Goal: Obtain resource: Download file/media

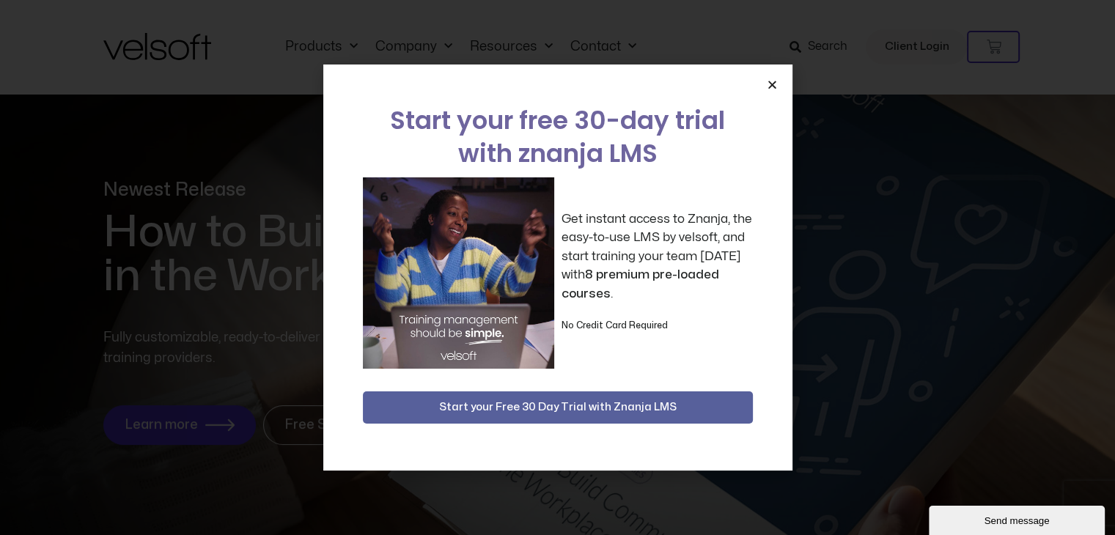
click at [768, 83] on icon "Close" at bounding box center [772, 84] width 11 height 11
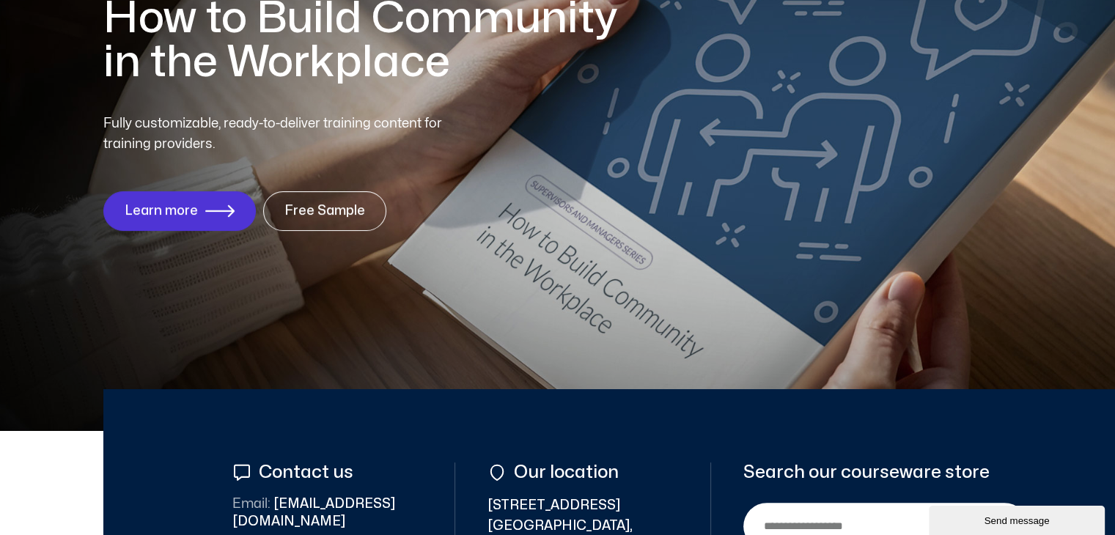
scroll to position [241, 0]
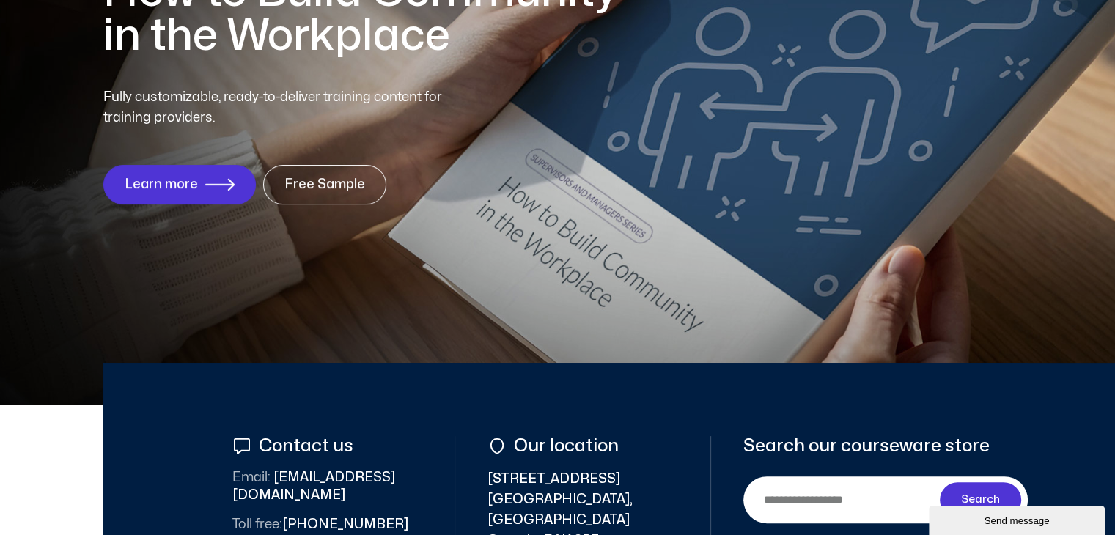
click at [774, 113] on div "Fully customizable, ready-to-deliver training content for training providers. L…" at bounding box center [557, 145] width 909 height 117
click at [664, 111] on div "Fully customizable, ready-to-deliver training content for training providers. L…" at bounding box center [557, 145] width 909 height 117
drag, startPoint x: 486, startPoint y: 70, endPoint x: 39, endPoint y: 133, distance: 451.7
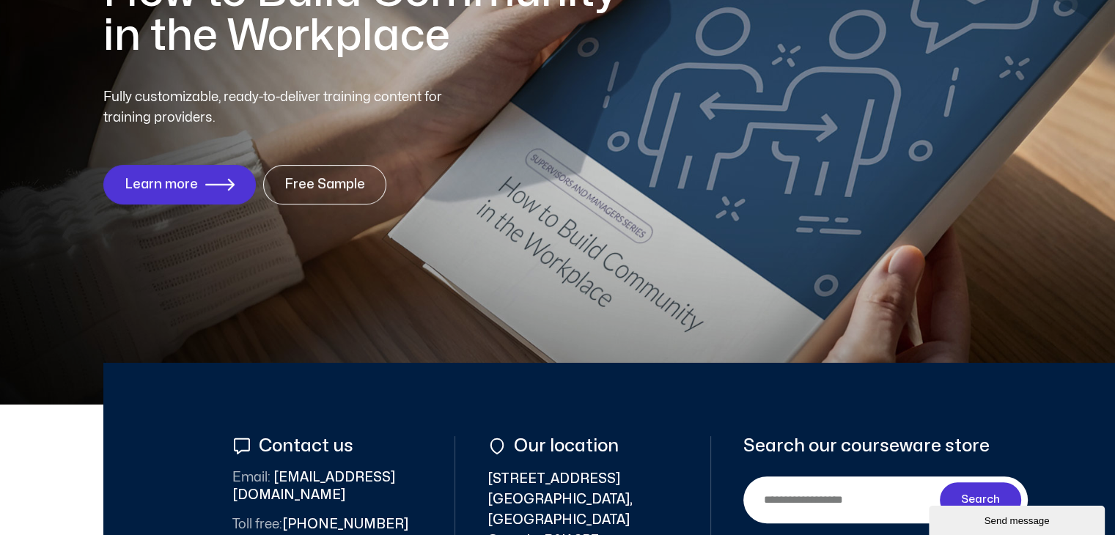
click at [39, 133] on div "Newest Release How to Build Community in the Workplace Fully customizable, read…" at bounding box center [557, 79] width 1115 height 651
drag, startPoint x: 760, startPoint y: 375, endPoint x: 665, endPoint y: 394, distance: 96.4
click at [665, 394] on div at bounding box center [660, 500] width 1115 height 274
drag, startPoint x: 665, startPoint y: 394, endPoint x: 437, endPoint y: 410, distance: 228.6
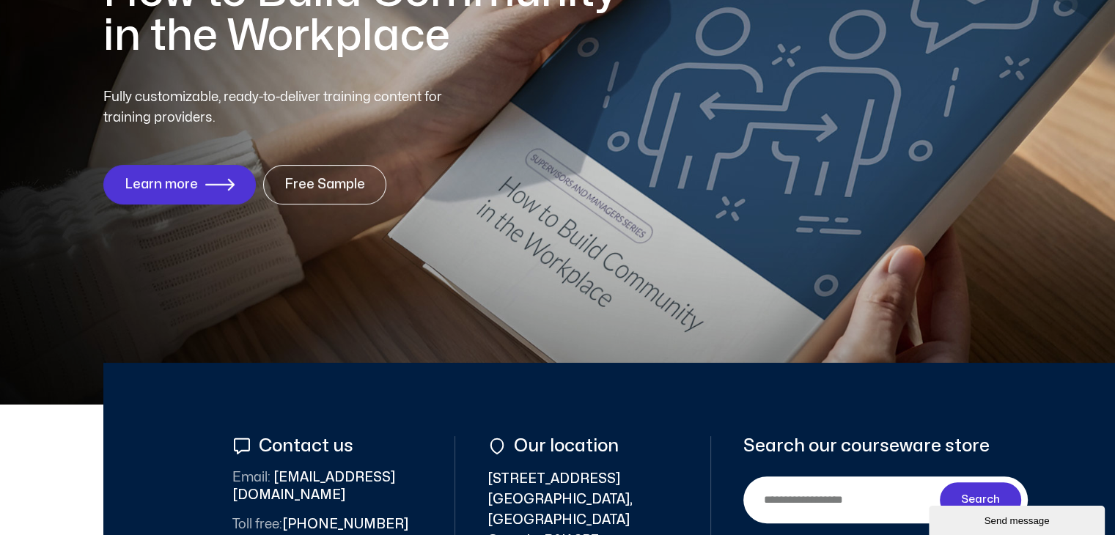
click at [437, 410] on div at bounding box center [660, 500] width 1115 height 274
drag, startPoint x: 437, startPoint y: 410, endPoint x: 538, endPoint y: 474, distance: 119.6
click at [538, 474] on span "352 East River Road New Glasgow, Nova Scotia Canada, B0K 3P7" at bounding box center [583, 510] width 191 height 82
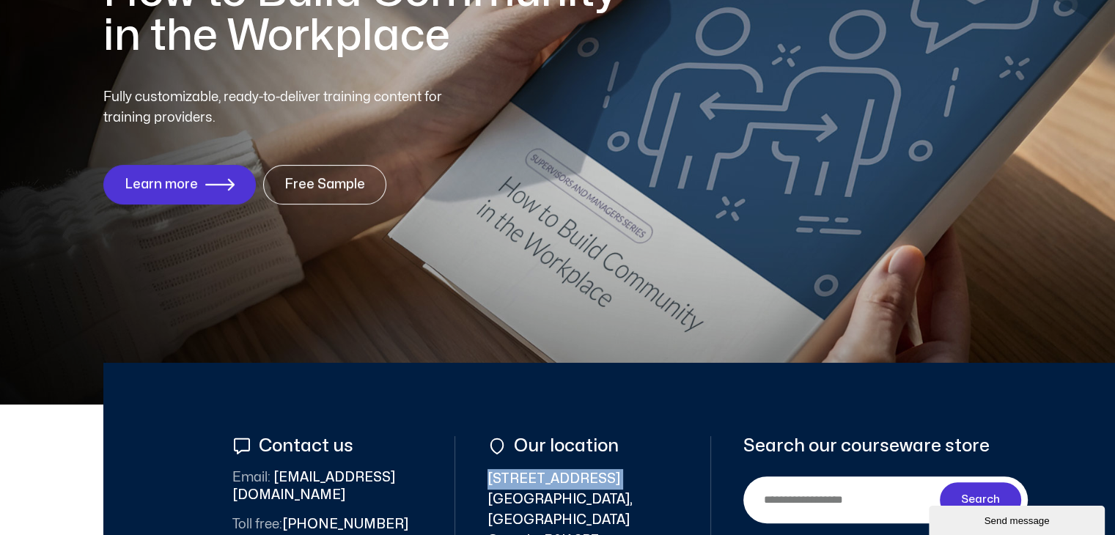
click at [538, 474] on span "352 East River Road New Glasgow, Nova Scotia Canada, B0K 3P7" at bounding box center [583, 510] width 191 height 82
click at [235, 406] on div at bounding box center [660, 500] width 1115 height 274
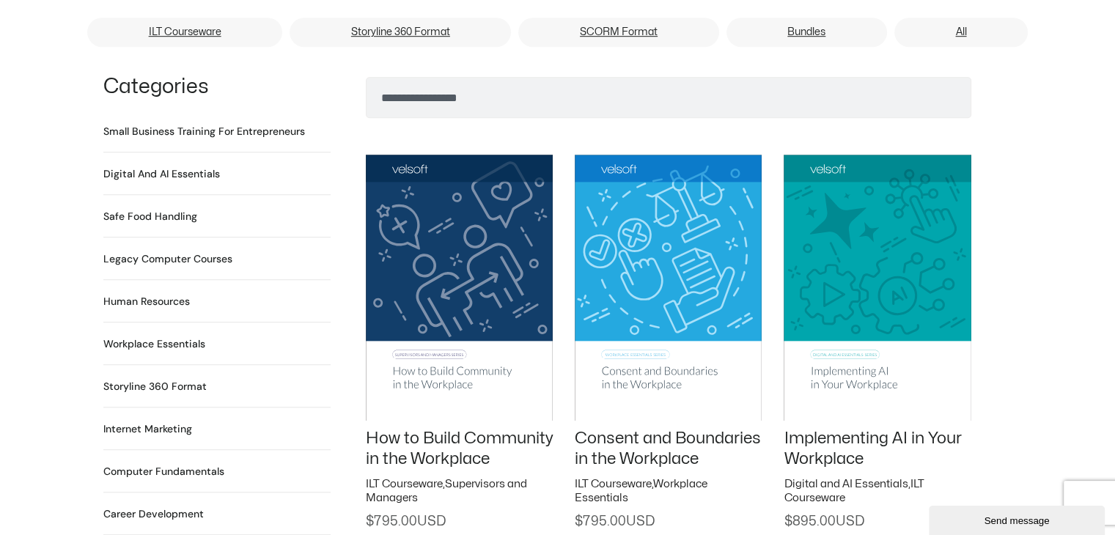
scroll to position [976, 0]
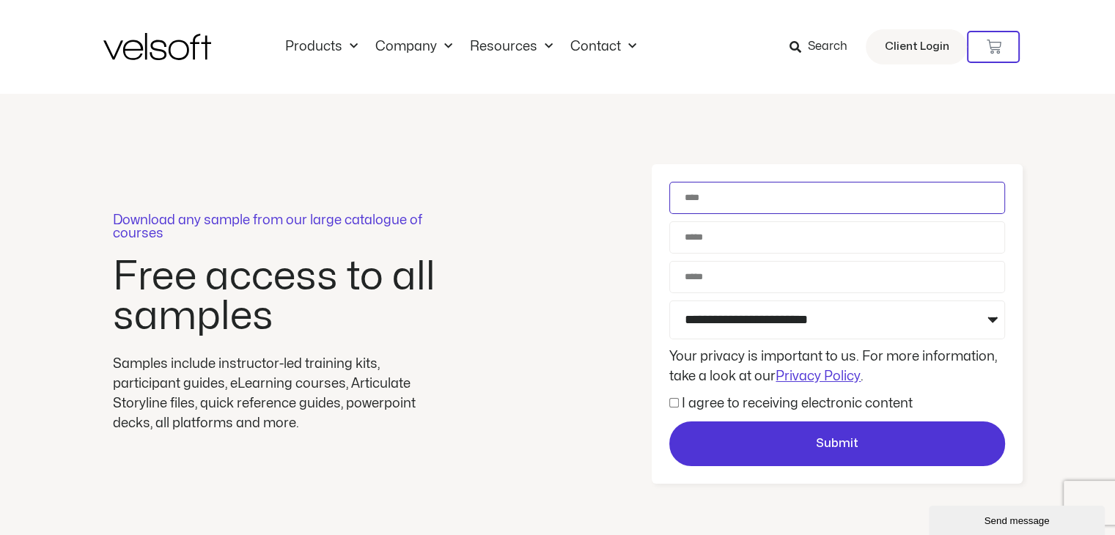
click at [708, 200] on input "Name" at bounding box center [837, 198] width 336 height 32
type input "*****"
click at [698, 245] on input "Email" at bounding box center [837, 237] width 336 height 32
click at [696, 239] on input "Email" at bounding box center [837, 237] width 336 height 32
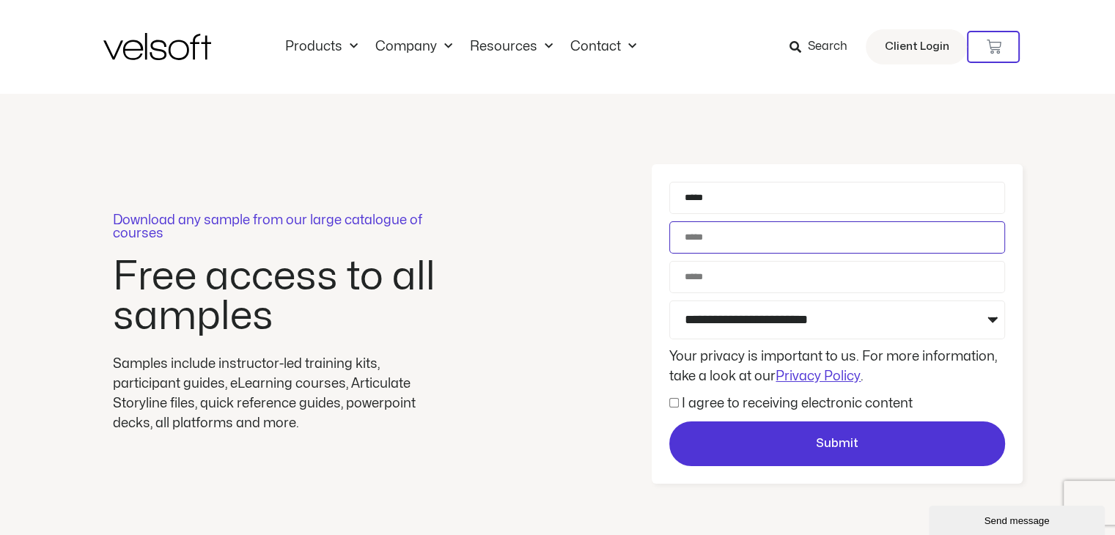
paste input "**********"
type input "**********"
click at [733, 276] on input "Phone" at bounding box center [837, 277] width 336 height 32
click at [688, 196] on input "*****" at bounding box center [837, 198] width 336 height 32
click at [732, 197] on input "*****" at bounding box center [837, 198] width 336 height 32
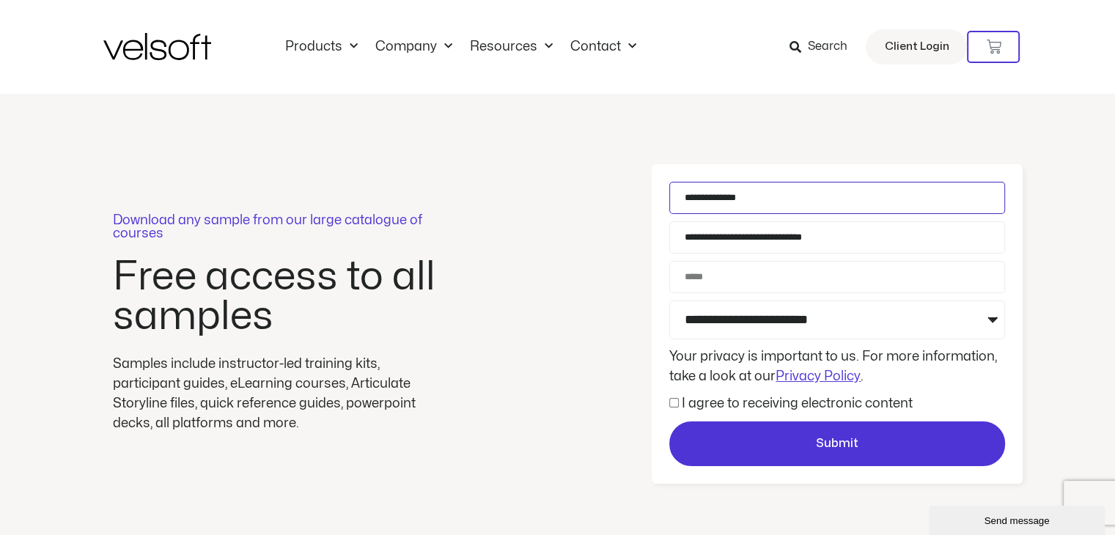
type input "**********"
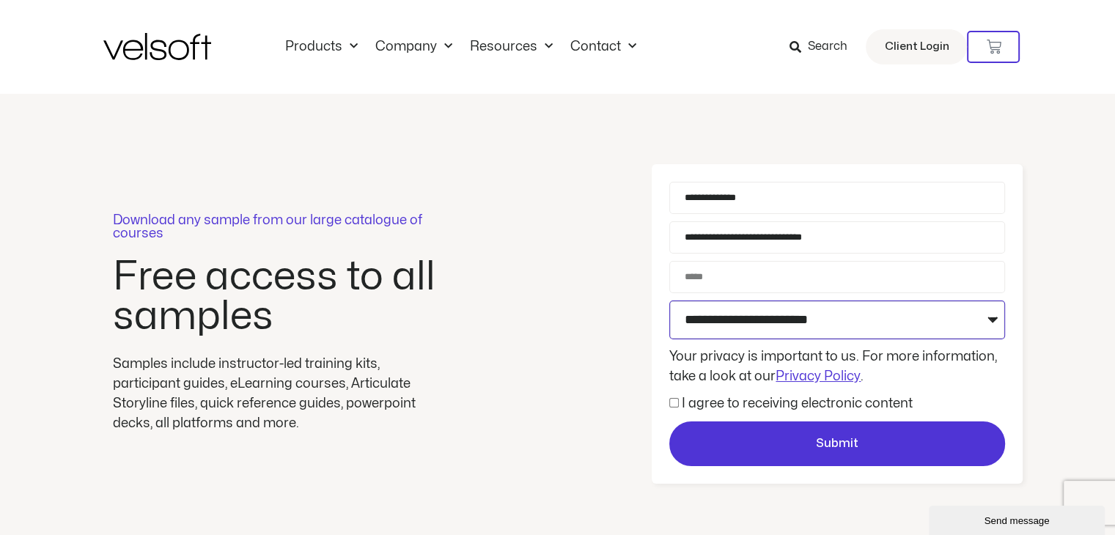
click at [995, 318] on select "**********" at bounding box center [837, 320] width 336 height 39
click at [774, 309] on select "**********" at bounding box center [837, 320] width 336 height 39
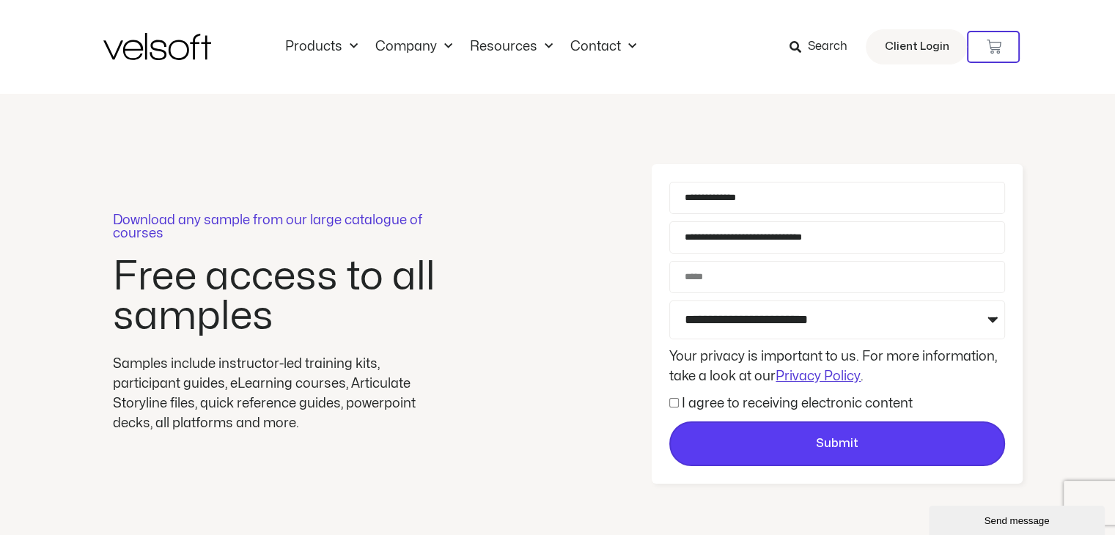
click at [727, 437] on span "Submit" at bounding box center [837, 444] width 333 height 19
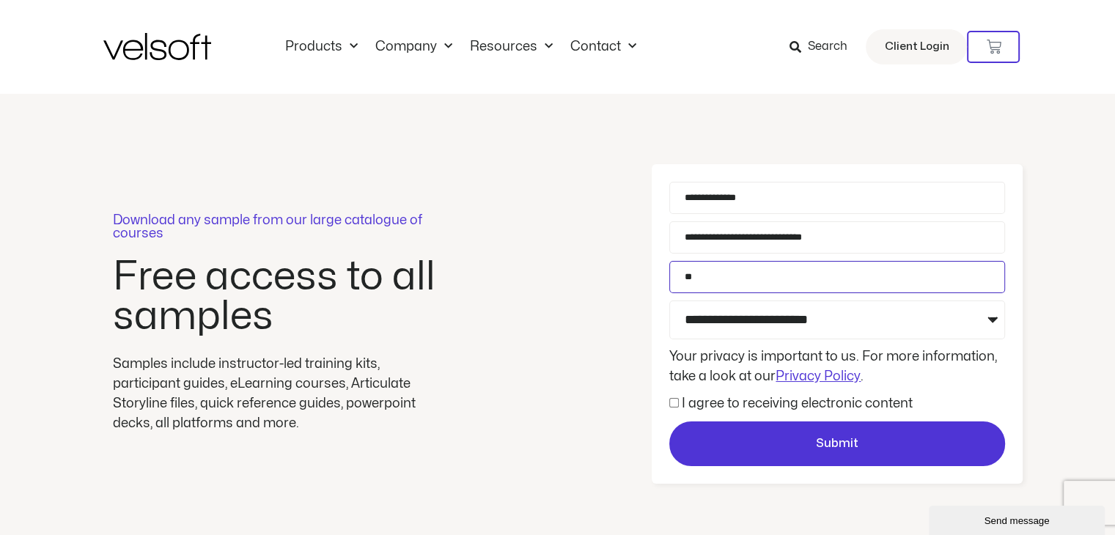
type input "*"
click at [774, 276] on input "*" at bounding box center [837, 277] width 336 height 32
click at [707, 276] on input "**********" at bounding box center [837, 277] width 336 height 32
click at [724, 276] on input "**********" at bounding box center [837, 277] width 336 height 32
click at [749, 273] on input "**********" at bounding box center [837, 277] width 336 height 32
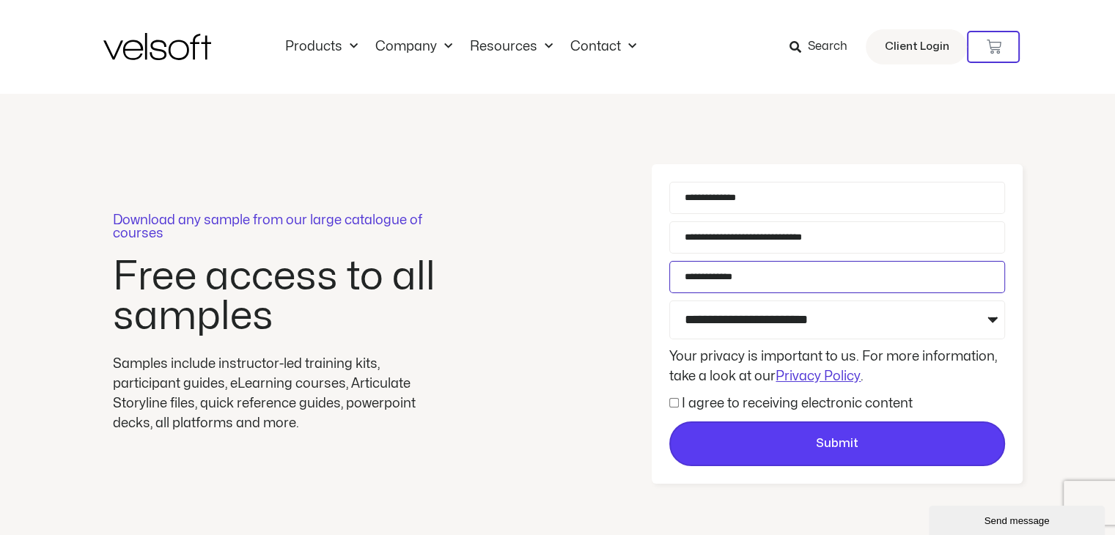
type input "**********"
click at [691, 447] on span "Submit" at bounding box center [837, 444] width 333 height 19
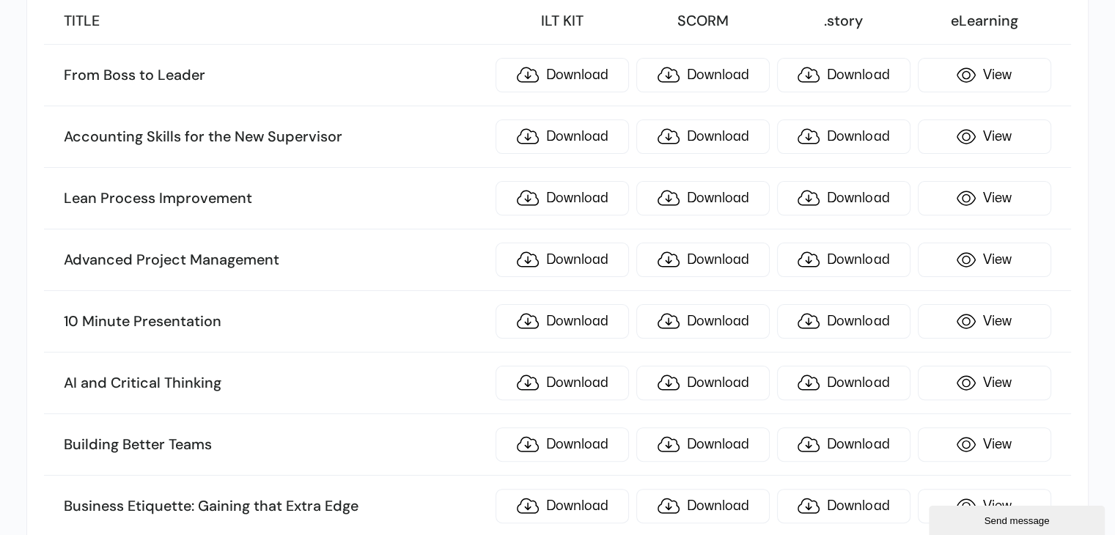
scroll to position [363, 0]
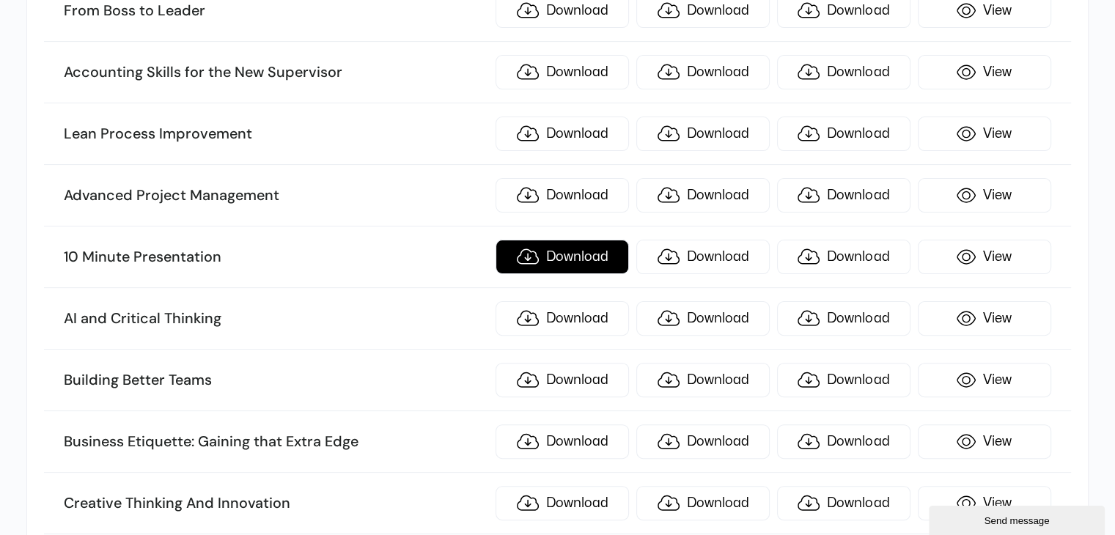
click at [595, 254] on link "Download" at bounding box center [562, 257] width 133 height 34
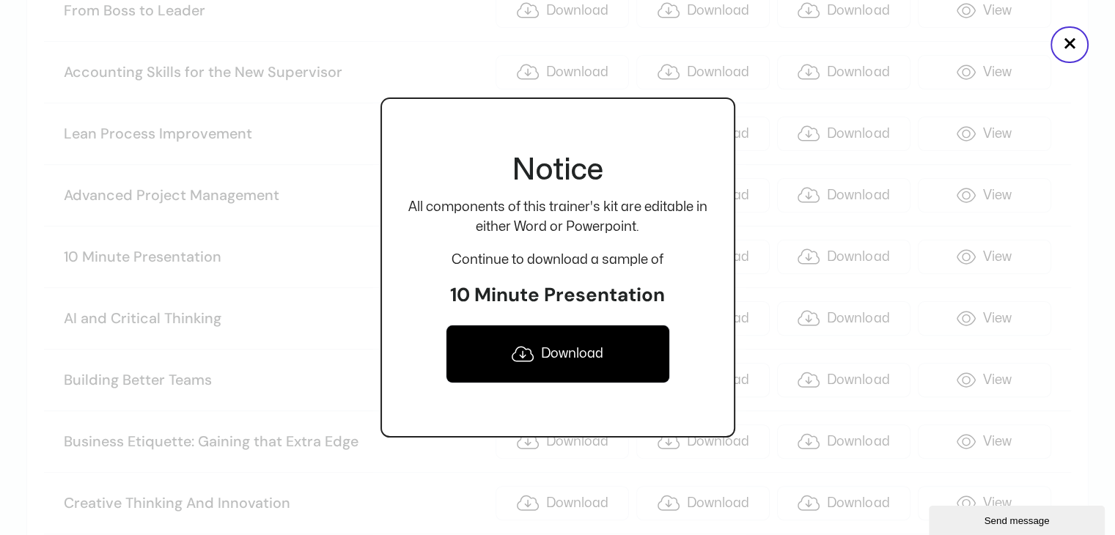
click at [527, 356] on icon at bounding box center [523, 354] width 22 height 18
click at [1067, 45] on button "×" at bounding box center [1070, 44] width 38 height 37
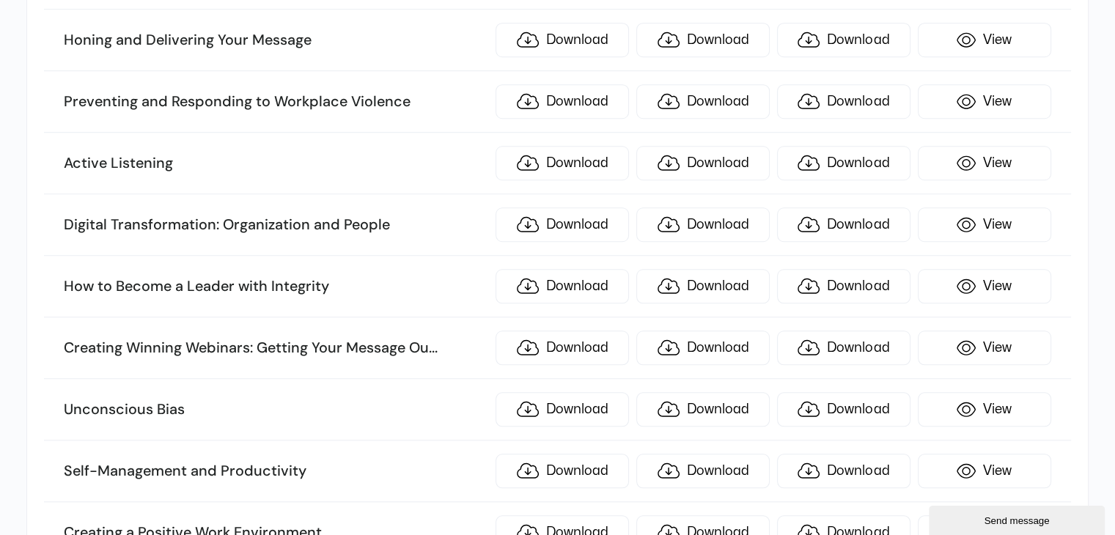
scroll to position [1217, 0]
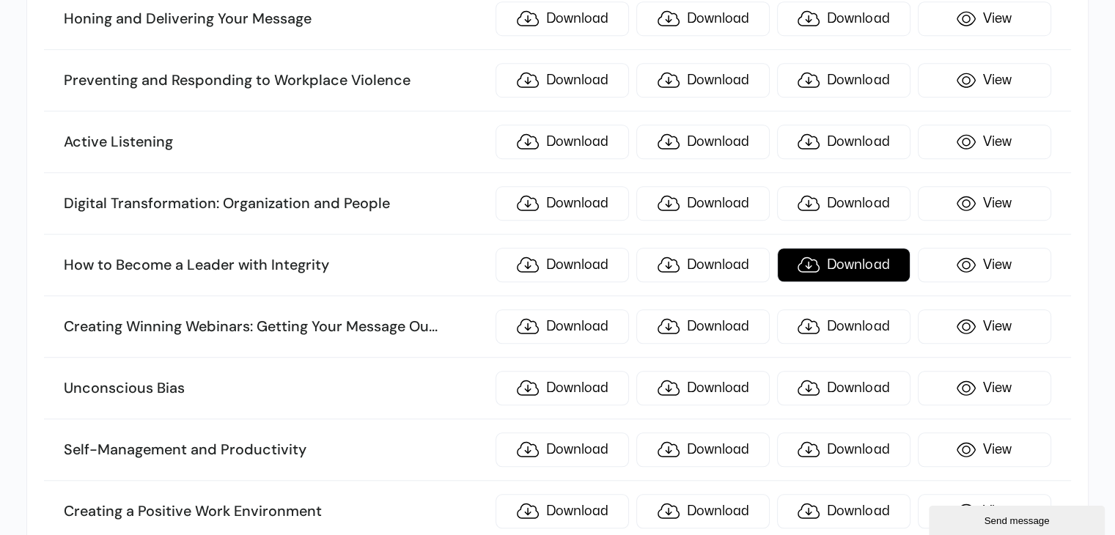
click at [845, 250] on link "Download" at bounding box center [843, 265] width 133 height 34
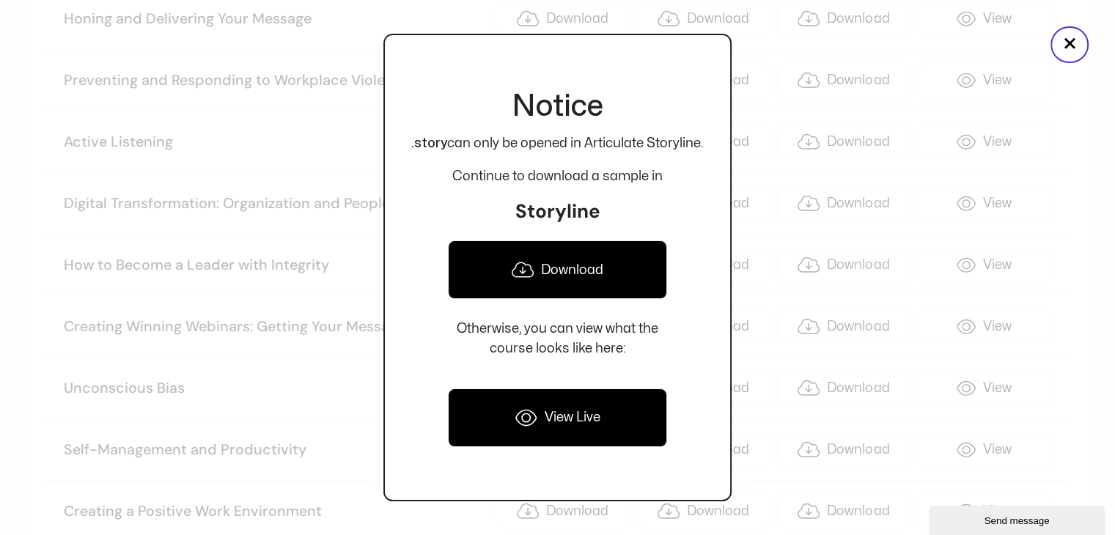
click at [551, 276] on link "Download" at bounding box center [557, 270] width 219 height 59
click at [1070, 37] on button "×" at bounding box center [1070, 44] width 38 height 37
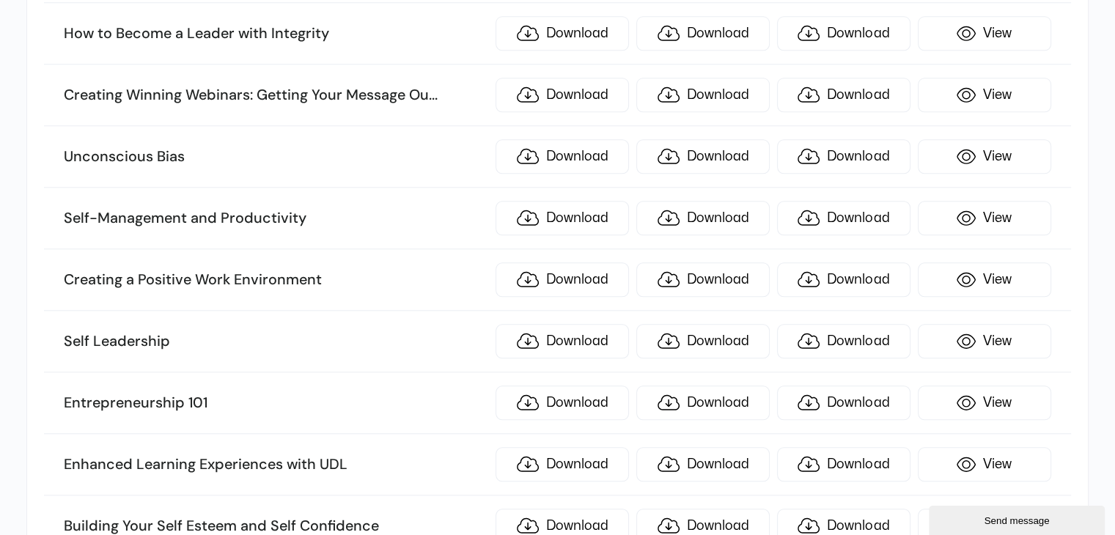
scroll to position [1556, 0]
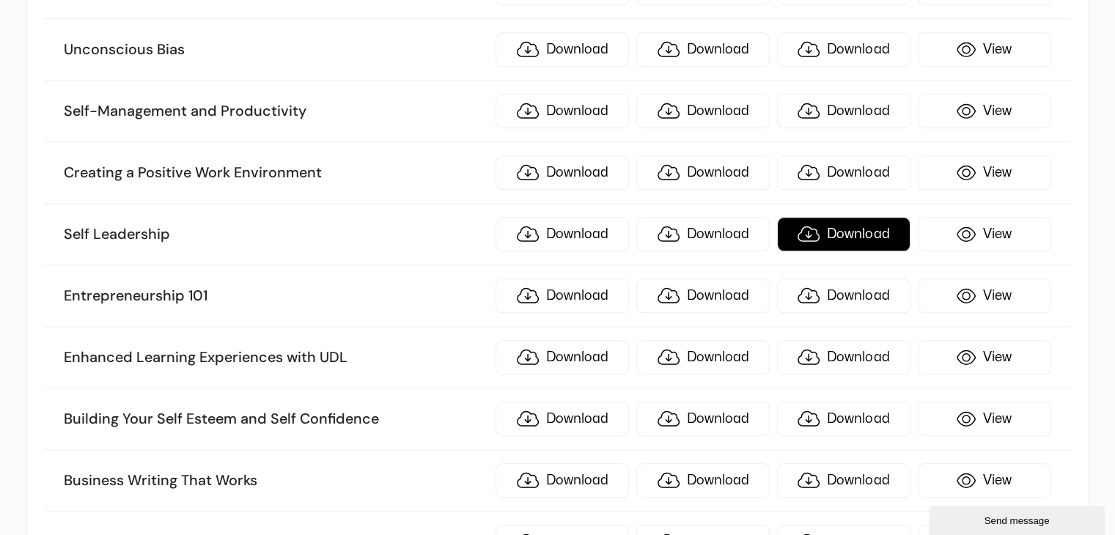
click at [872, 217] on link "Download" at bounding box center [843, 234] width 133 height 34
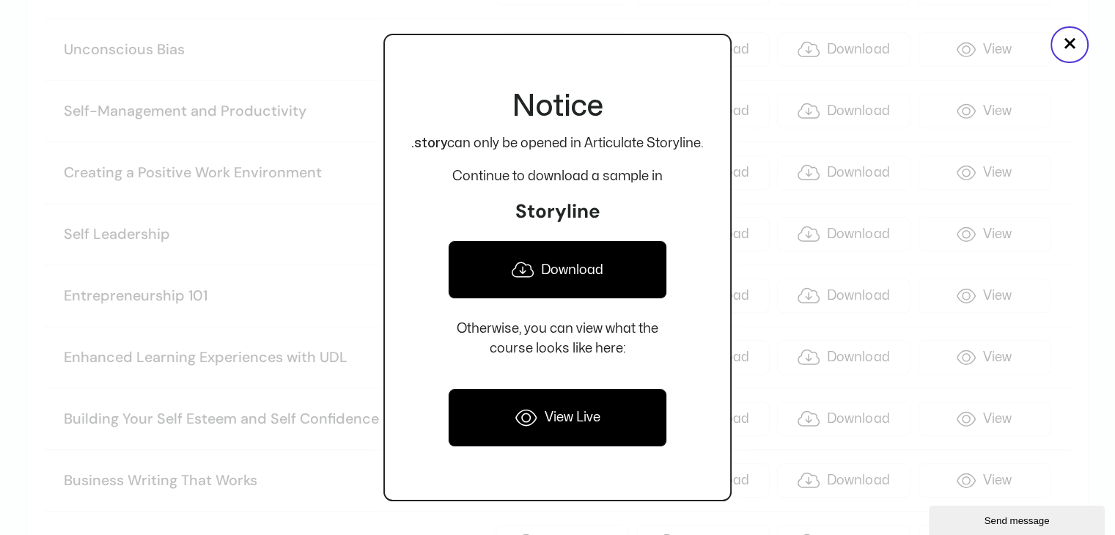
click at [516, 271] on icon at bounding box center [523, 270] width 22 height 18
click at [1074, 39] on button "×" at bounding box center [1070, 44] width 38 height 37
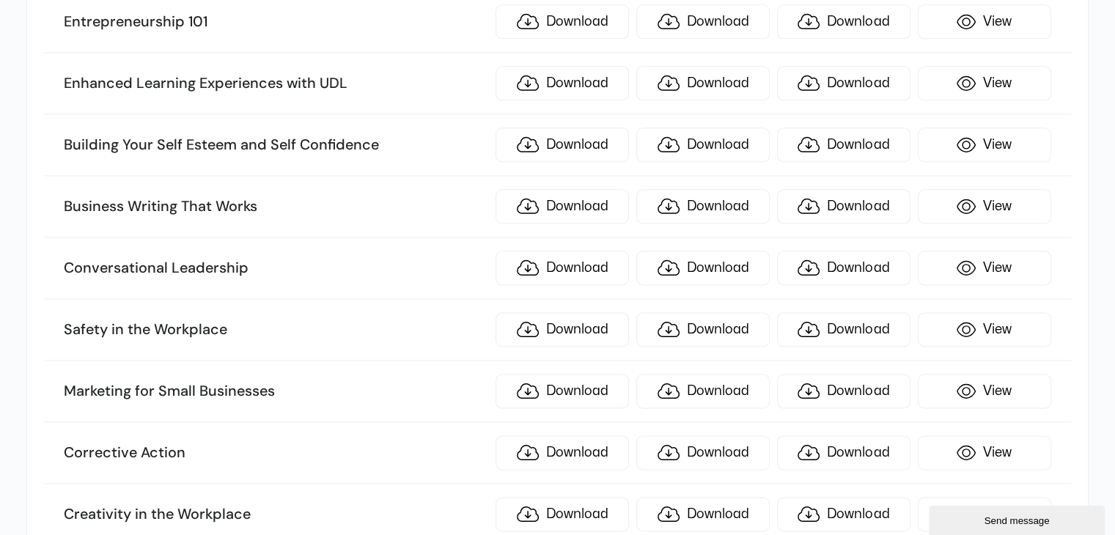
scroll to position [1852, 0]
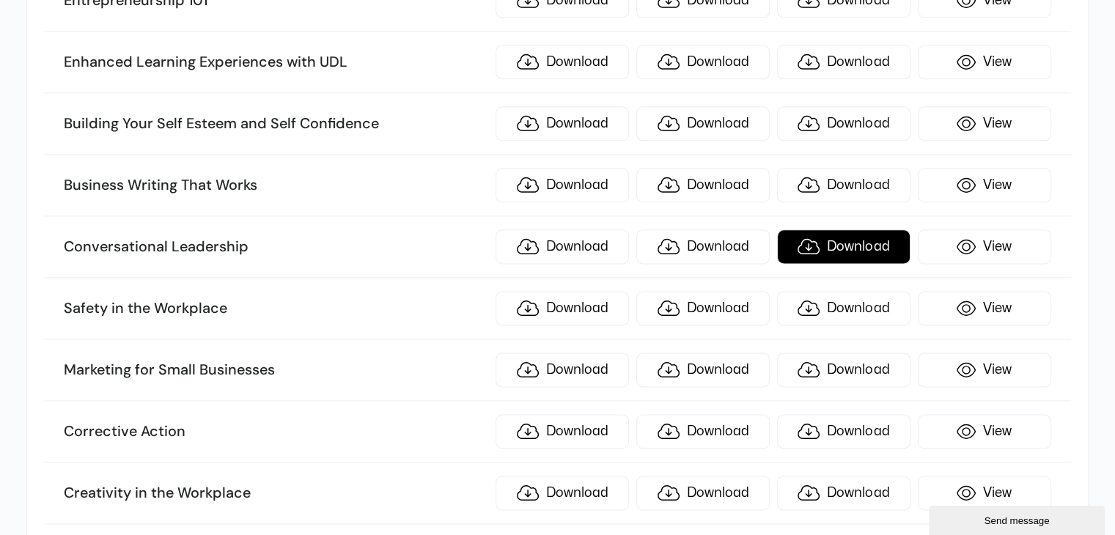
click at [848, 237] on link "Download" at bounding box center [843, 247] width 133 height 34
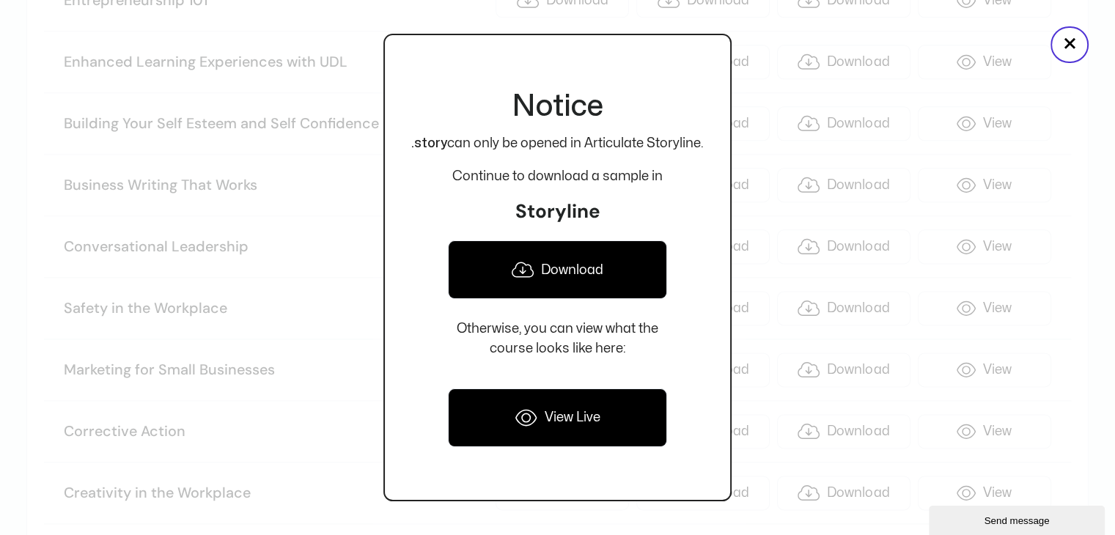
click at [598, 268] on link "Download" at bounding box center [557, 270] width 219 height 59
click at [1079, 40] on button "×" at bounding box center [1070, 44] width 38 height 37
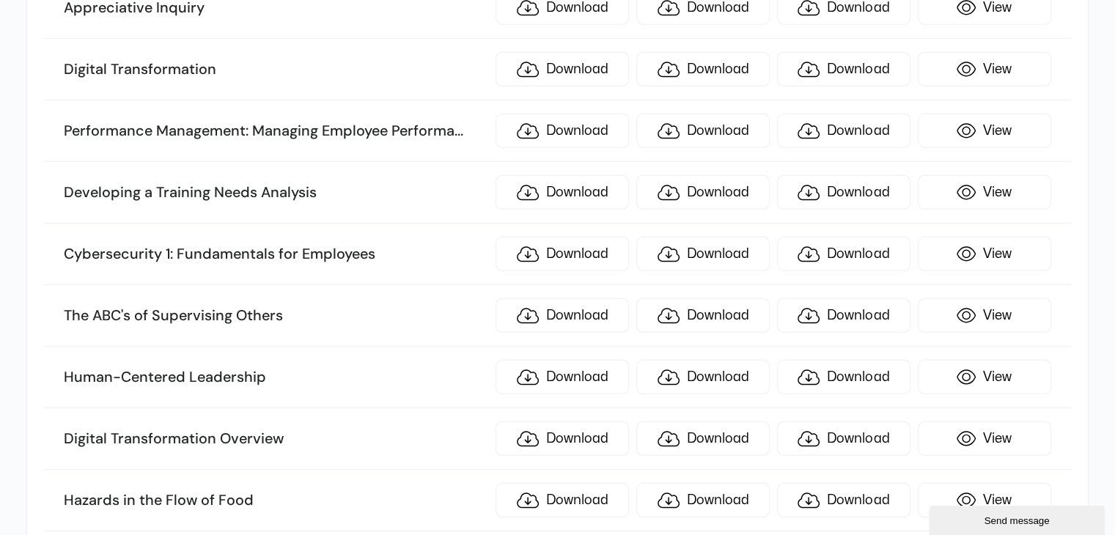
scroll to position [4523, 0]
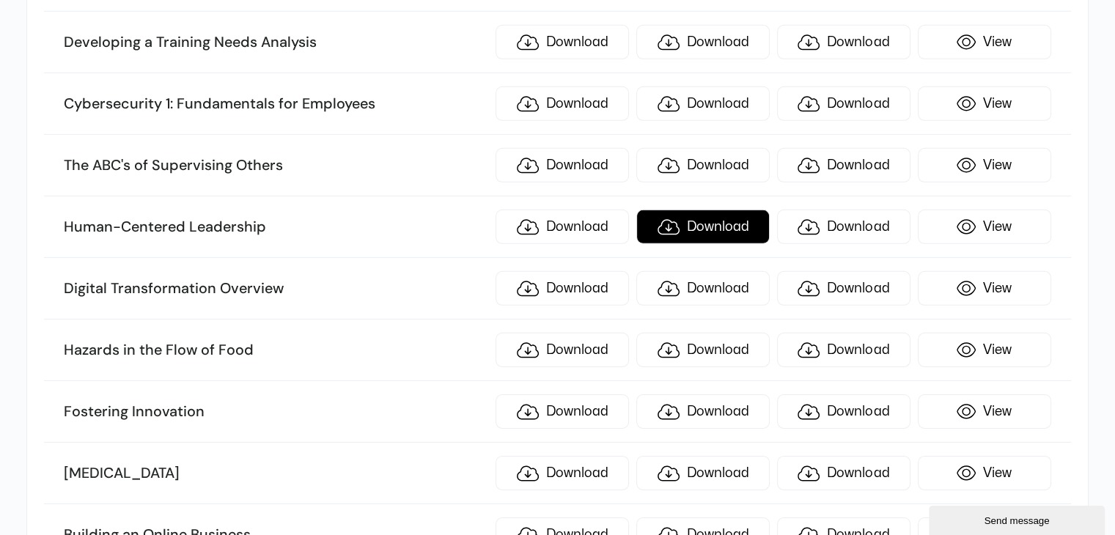
click at [726, 210] on link "Download" at bounding box center [702, 227] width 133 height 34
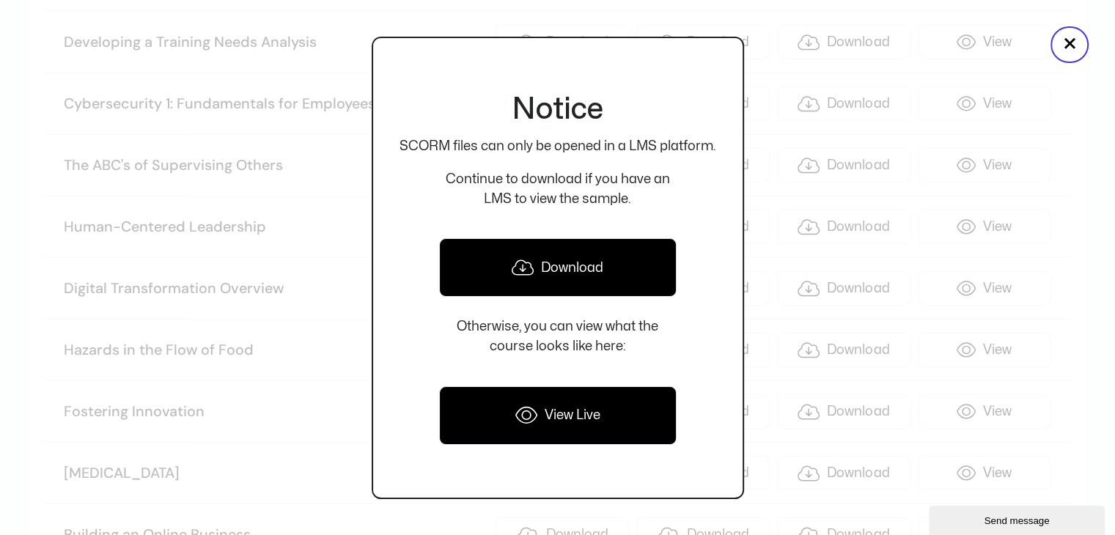
click at [608, 262] on link "Download" at bounding box center [558, 267] width 238 height 59
click at [1071, 30] on button "×" at bounding box center [1070, 44] width 38 height 37
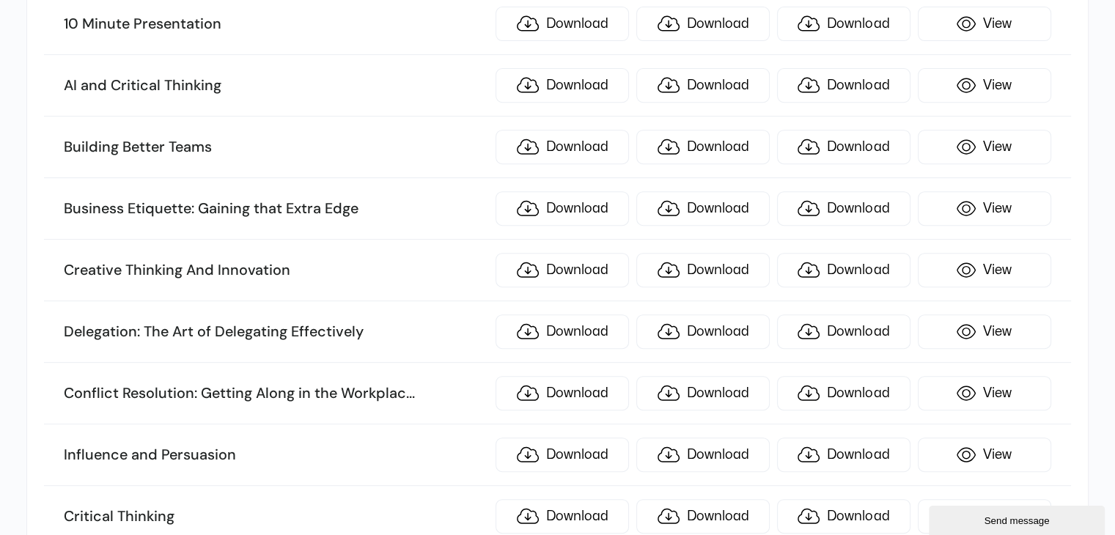
scroll to position [639, 0]
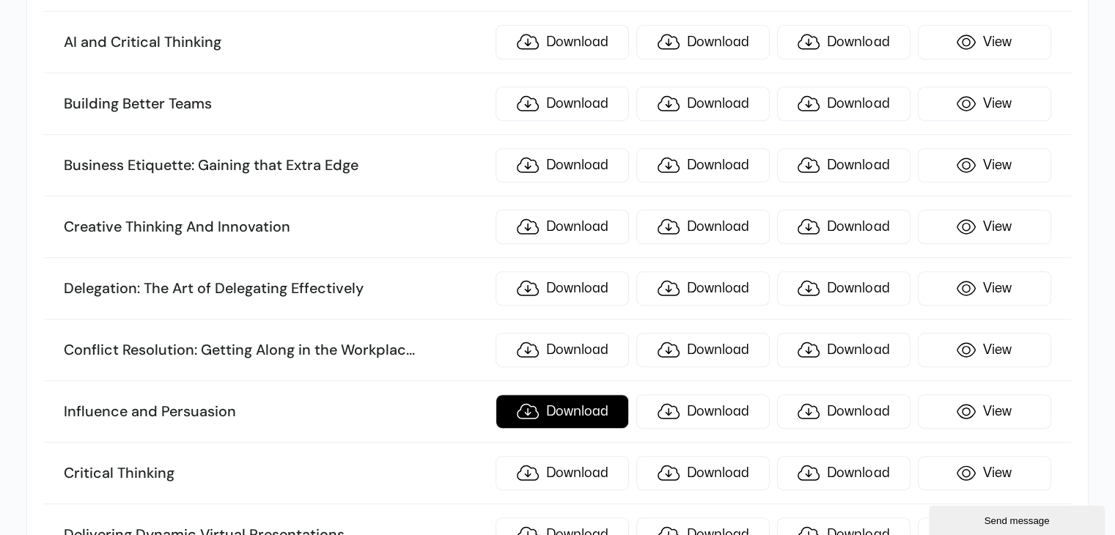
click at [531, 413] on link "Download" at bounding box center [562, 412] width 133 height 34
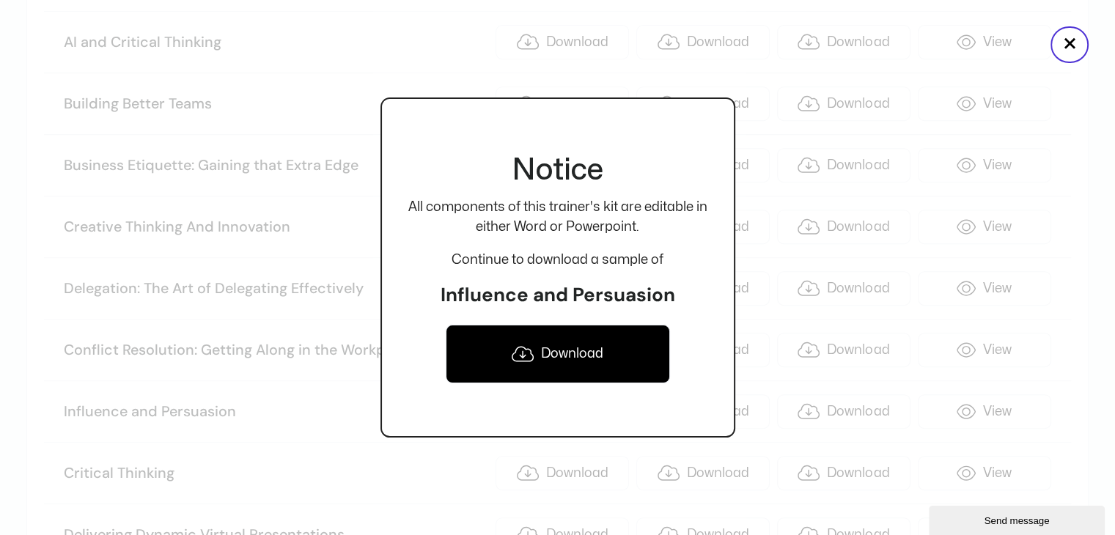
click at [562, 344] on link "Download" at bounding box center [558, 354] width 224 height 59
drag, startPoint x: 1032, startPoint y: 33, endPoint x: 1063, endPoint y: 40, distance: 30.8
click at [1063, 40] on div "× Notice All components of this trainer's kit are editable in either Word or Po…" at bounding box center [557, 267] width 1115 height 535
click at [1063, 40] on button "×" at bounding box center [1070, 44] width 38 height 37
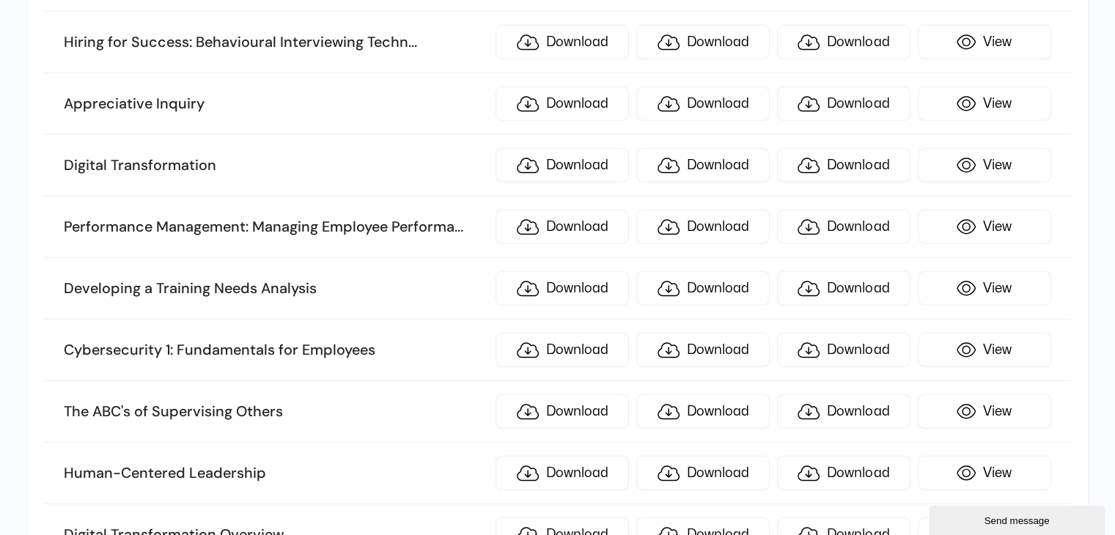
scroll to position [4306, 0]
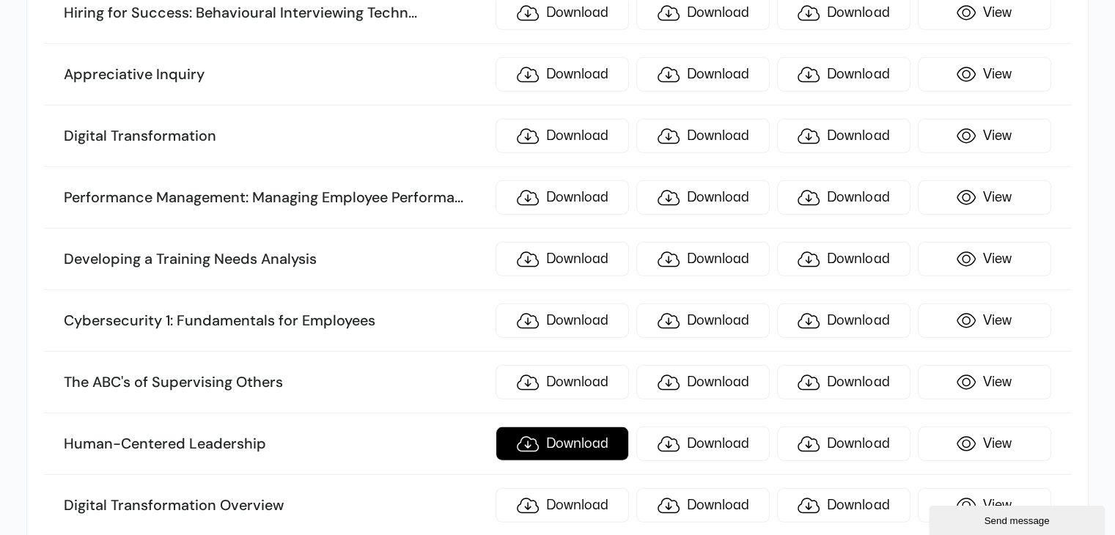
click at [569, 427] on link "Download" at bounding box center [562, 444] width 133 height 34
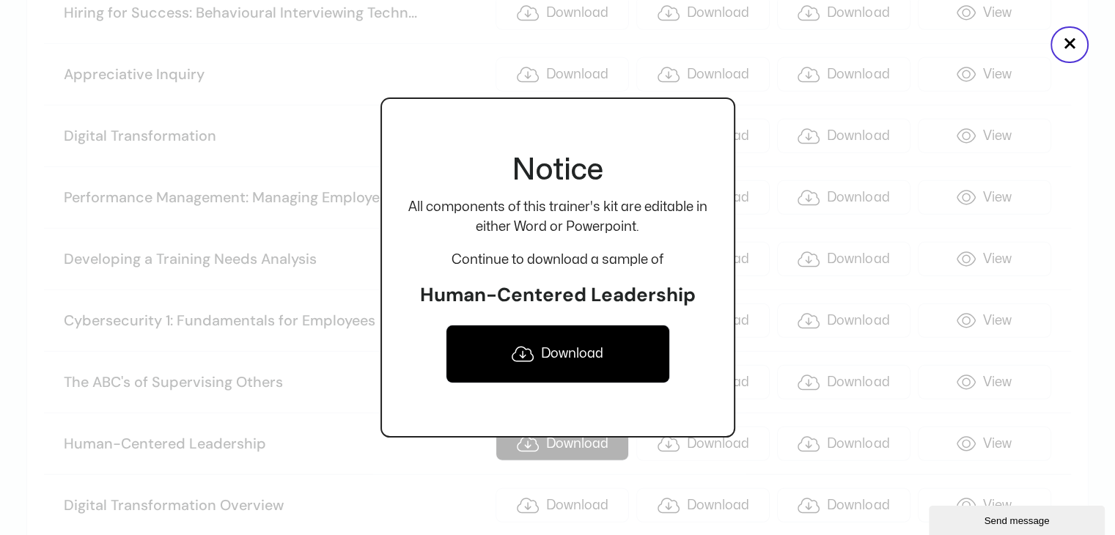
click at [569, 414] on div "Notice All components of this trainer's kit are editable in either Word or Powe…" at bounding box center [558, 268] width 355 height 340
click at [535, 353] on link "Download" at bounding box center [558, 354] width 224 height 59
click at [1065, 41] on button "×" at bounding box center [1070, 44] width 38 height 37
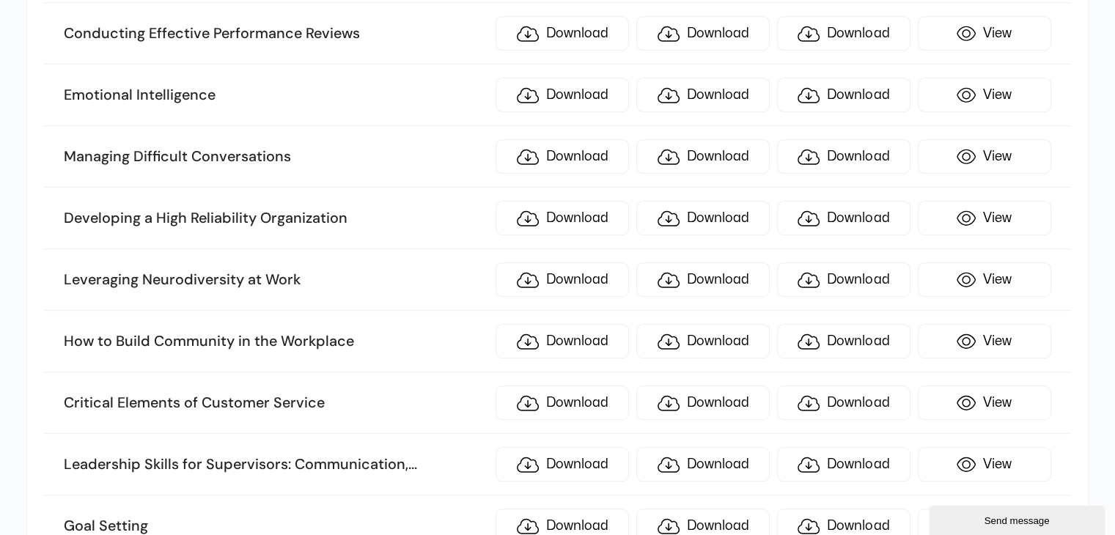
scroll to position [6594, 0]
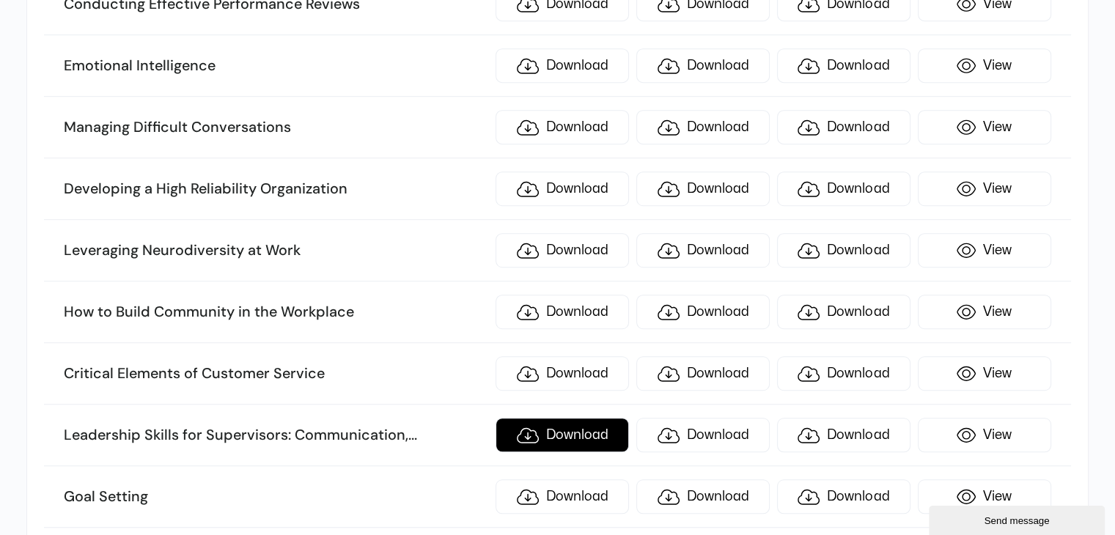
click at [570, 418] on link "Download" at bounding box center [562, 435] width 133 height 34
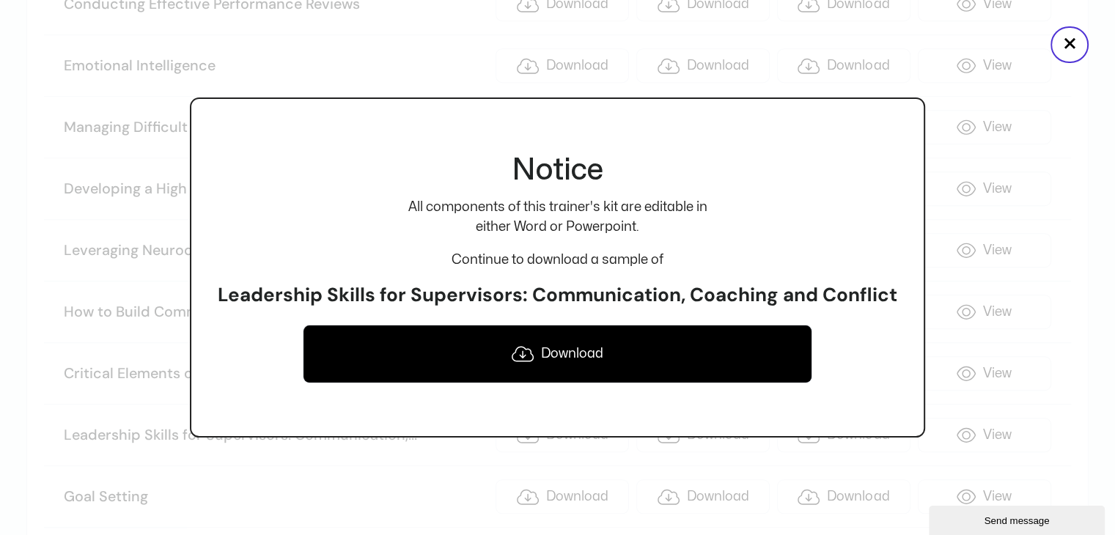
click at [536, 359] on link "Download" at bounding box center [558, 354] width 510 height 59
click at [1080, 37] on button "×" at bounding box center [1070, 44] width 38 height 37
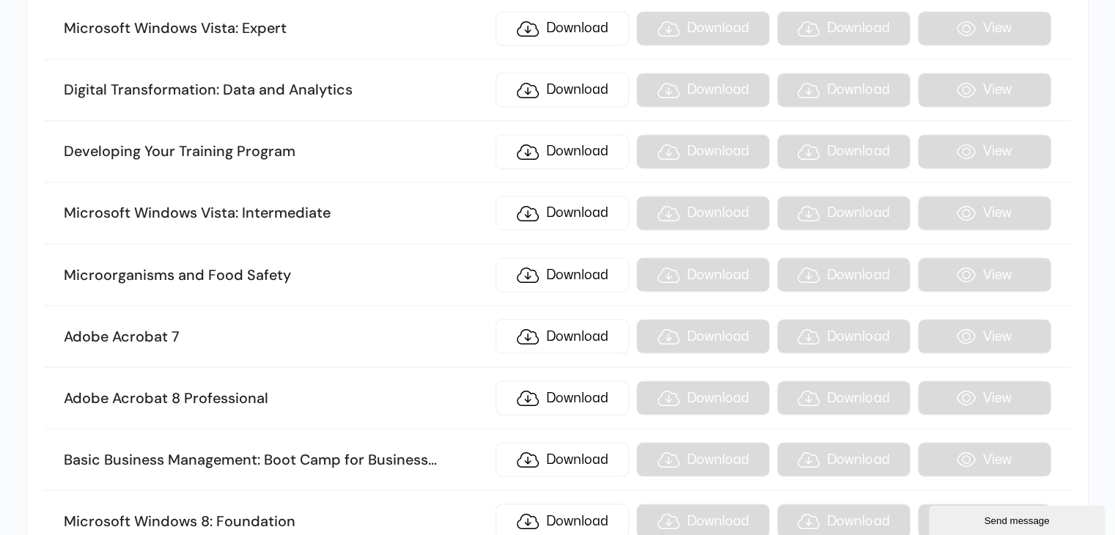
scroll to position [8093, 0]
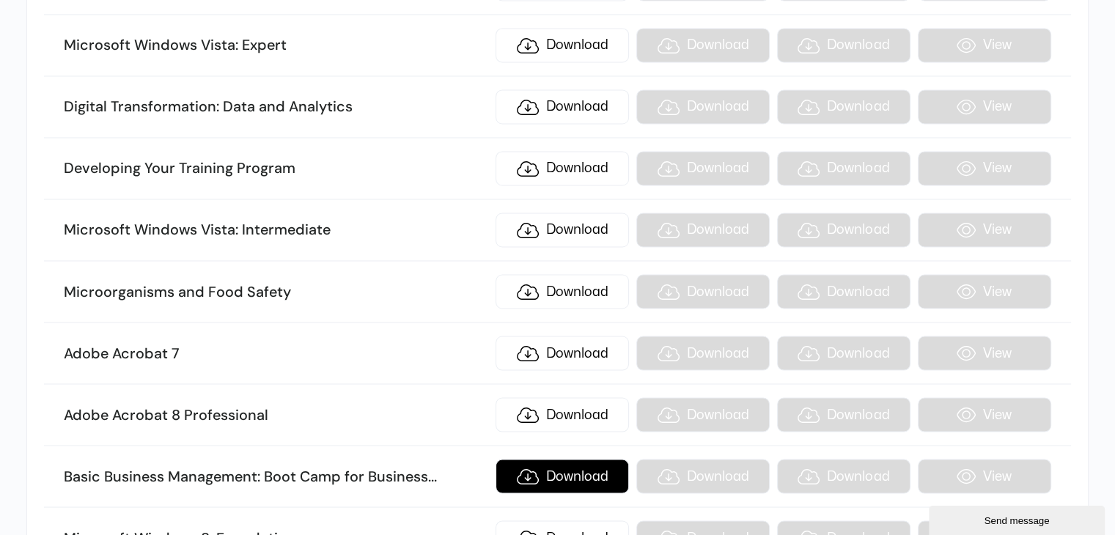
click at [578, 459] on link "Download" at bounding box center [562, 476] width 133 height 34
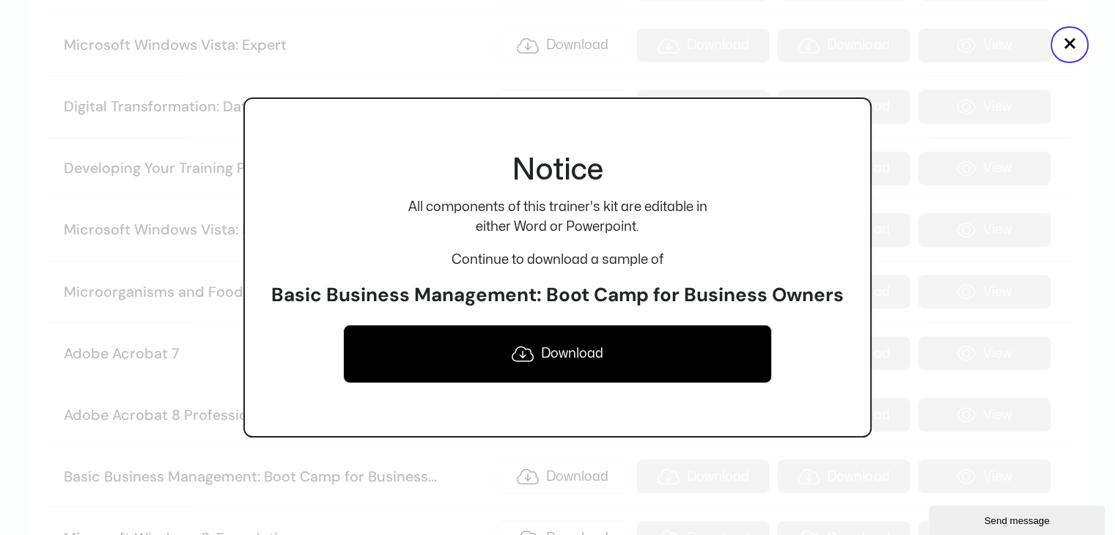
click at [560, 376] on link "Download" at bounding box center [558, 354] width 430 height 59
click at [1065, 44] on button "×" at bounding box center [1070, 44] width 38 height 37
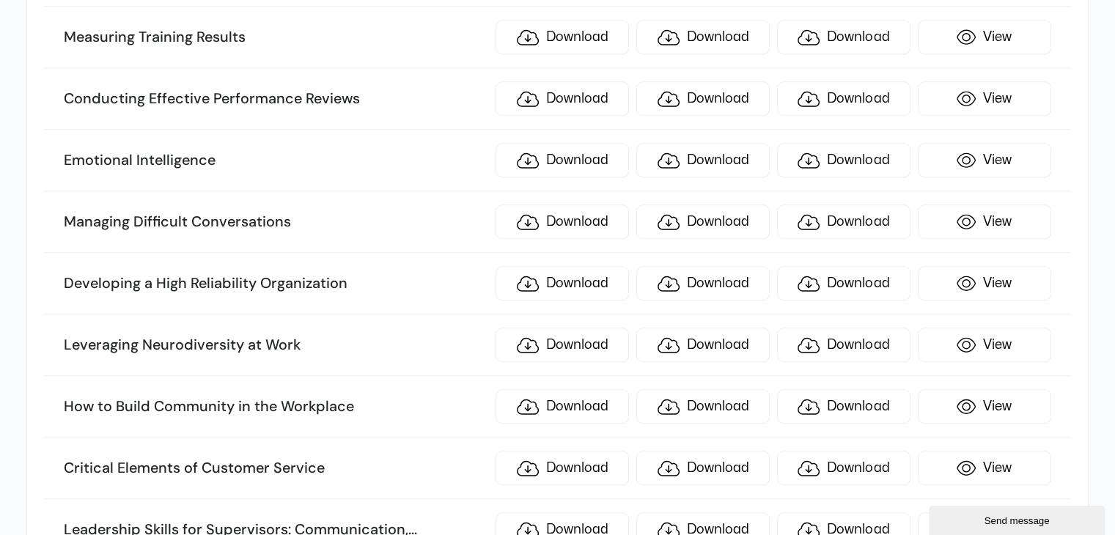
scroll to position [6479, 0]
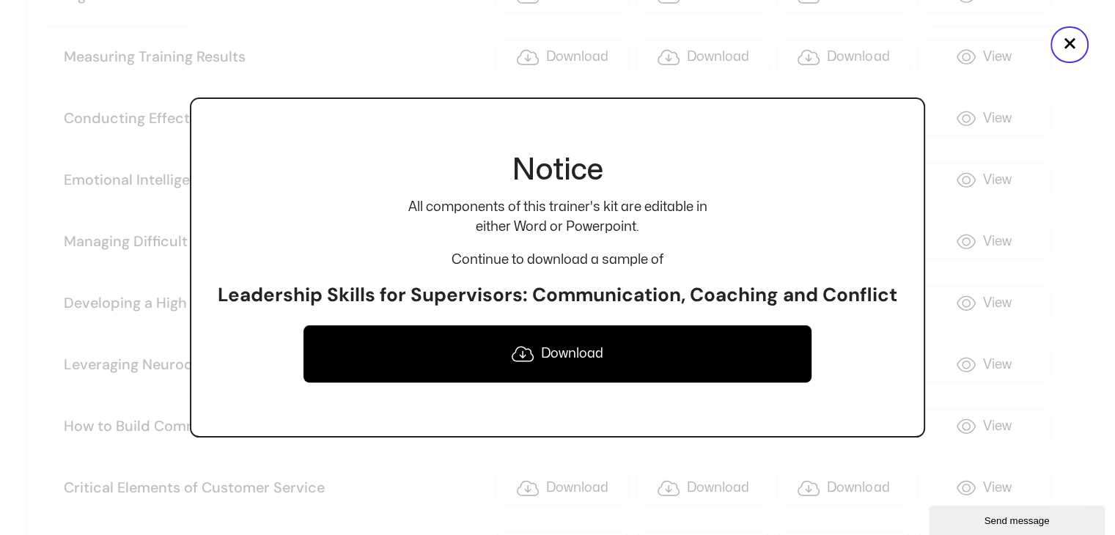
click at [632, 356] on link "Download" at bounding box center [558, 354] width 510 height 59
click at [1079, 40] on button "×" at bounding box center [1070, 44] width 38 height 37
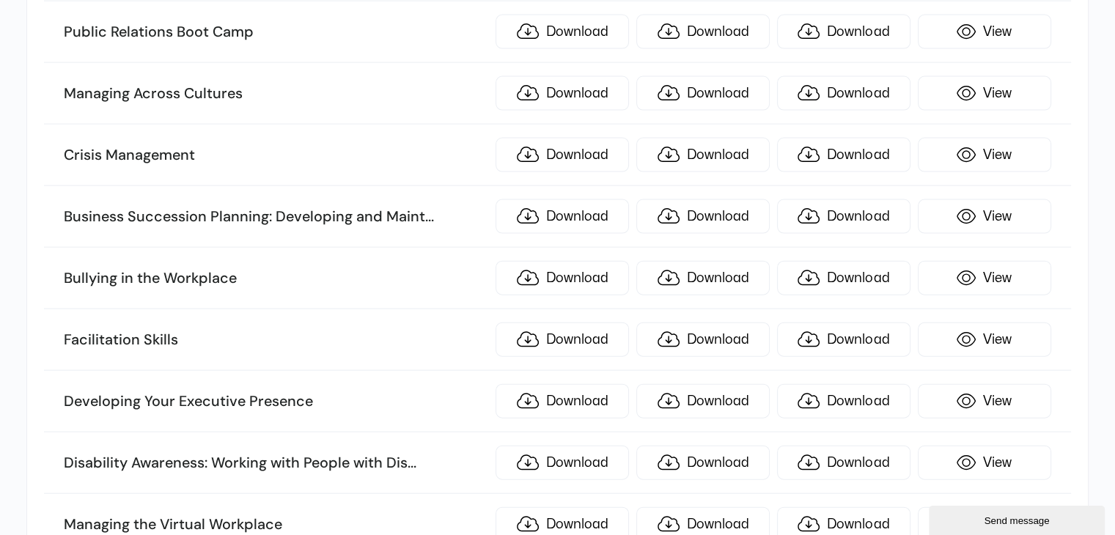
scroll to position [3224, 0]
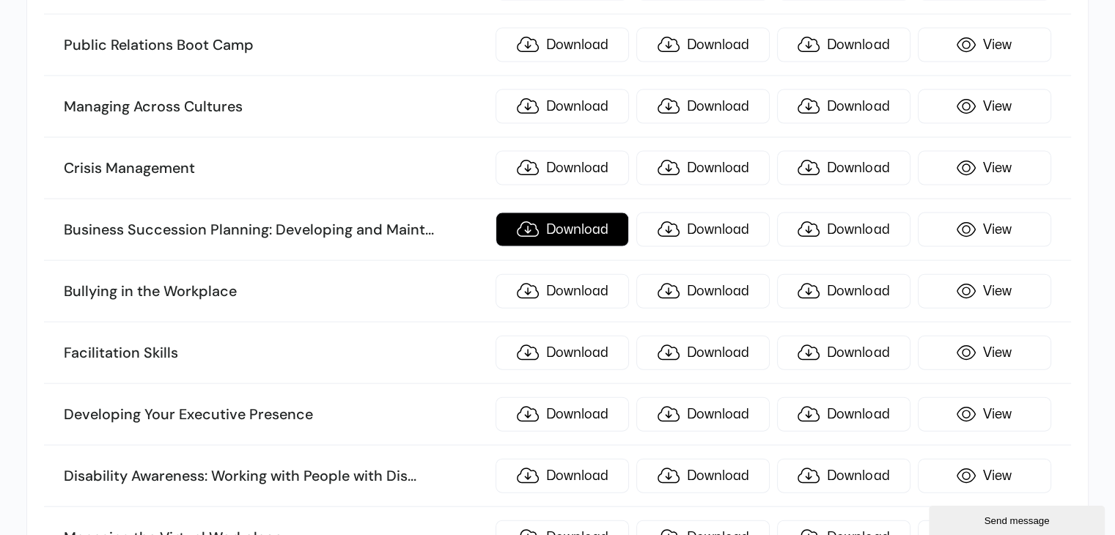
click at [517, 213] on link "Download" at bounding box center [562, 230] width 133 height 34
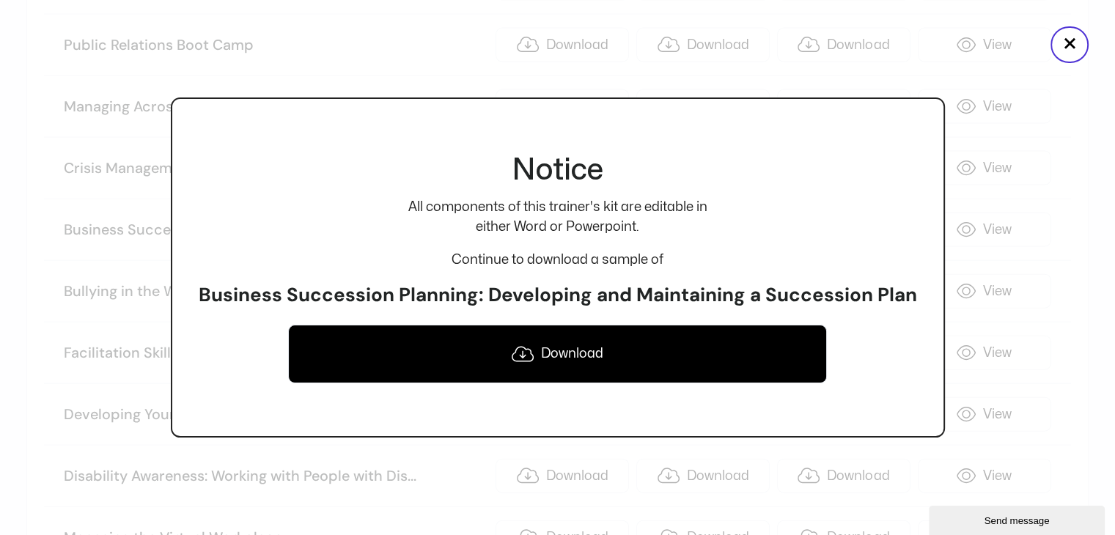
click at [522, 343] on link "Download" at bounding box center [557, 354] width 539 height 59
click at [1076, 39] on button "×" at bounding box center [1070, 44] width 38 height 37
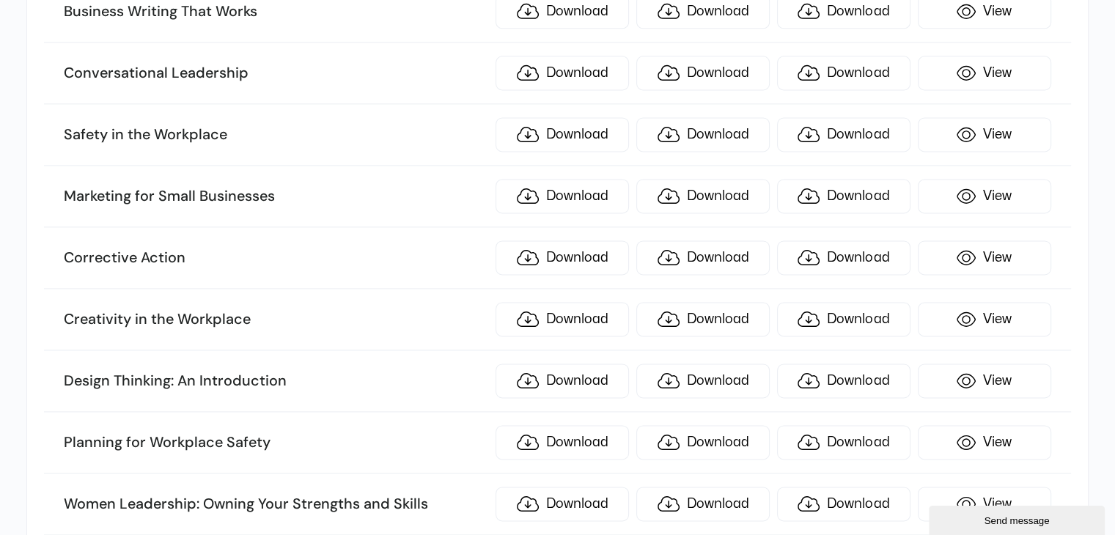
scroll to position [2021, 0]
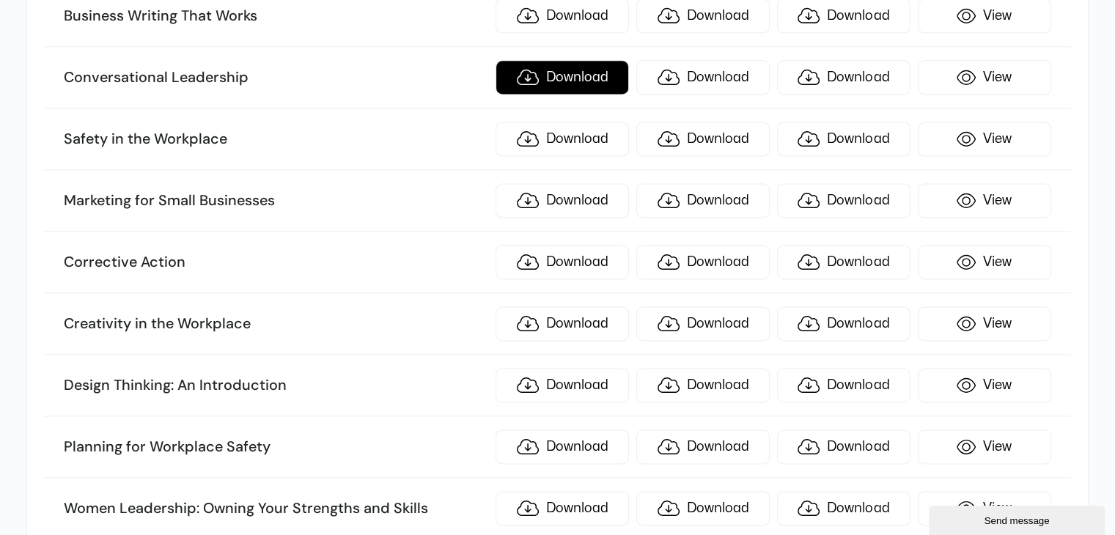
click at [573, 64] on link "Download" at bounding box center [562, 77] width 133 height 34
